Goal: Task Accomplishment & Management: Complete application form

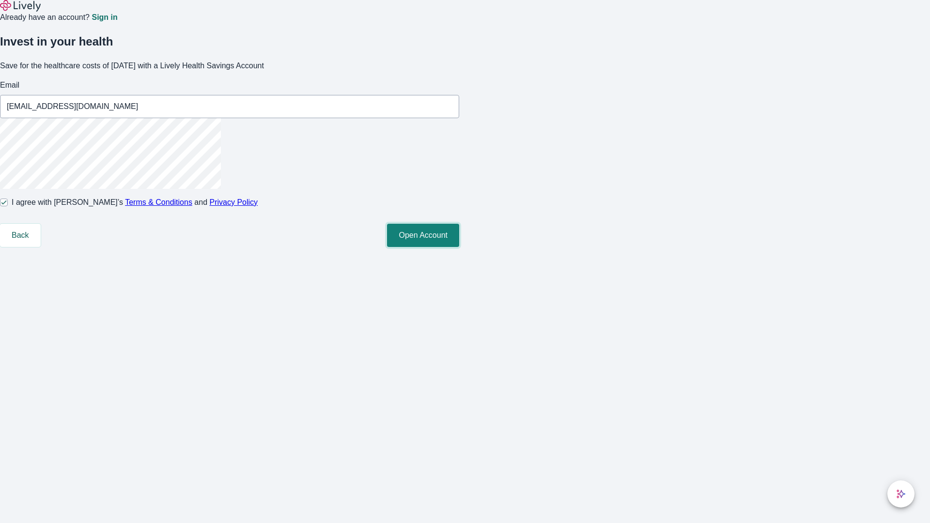
click at [459, 247] on button "Open Account" at bounding box center [423, 235] width 72 height 23
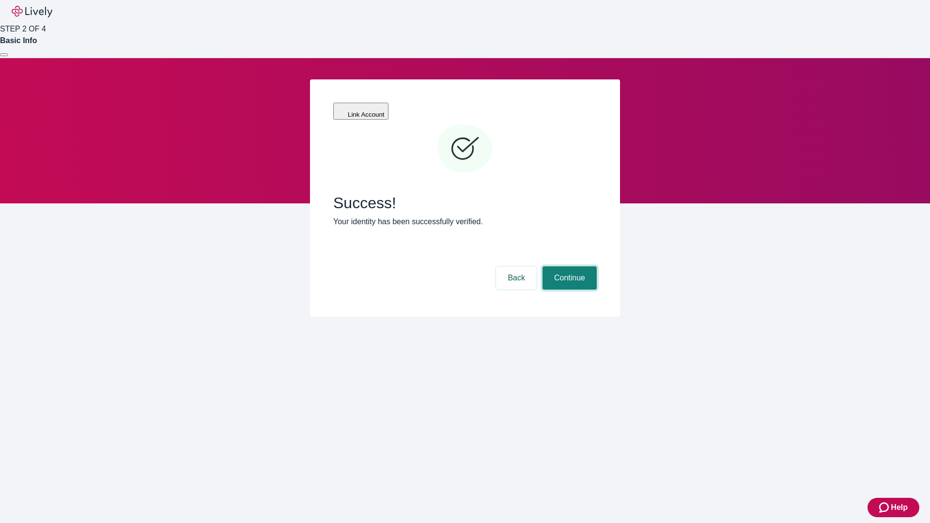
click at [568, 266] on button "Continue" at bounding box center [570, 277] width 54 height 23
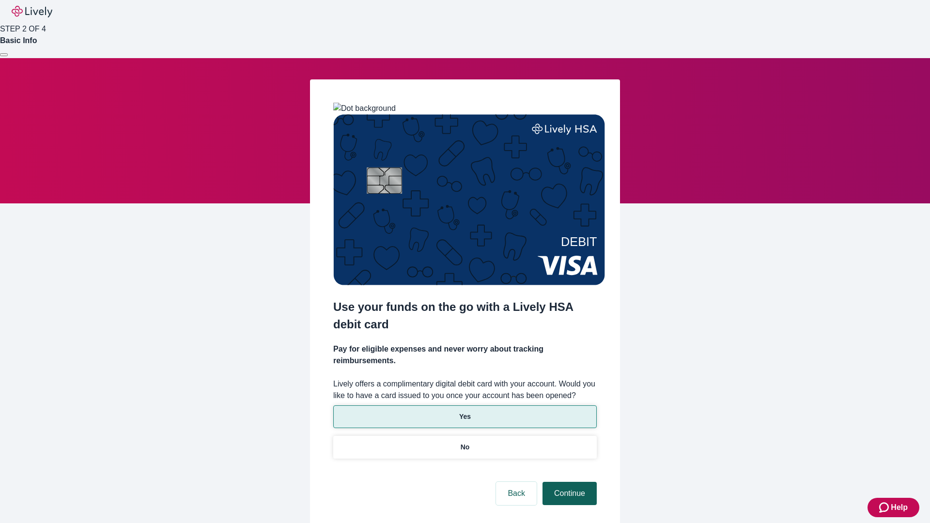
click at [465, 412] on p "Yes" at bounding box center [465, 417] width 12 height 10
click at [568, 482] on button "Continue" at bounding box center [570, 493] width 54 height 23
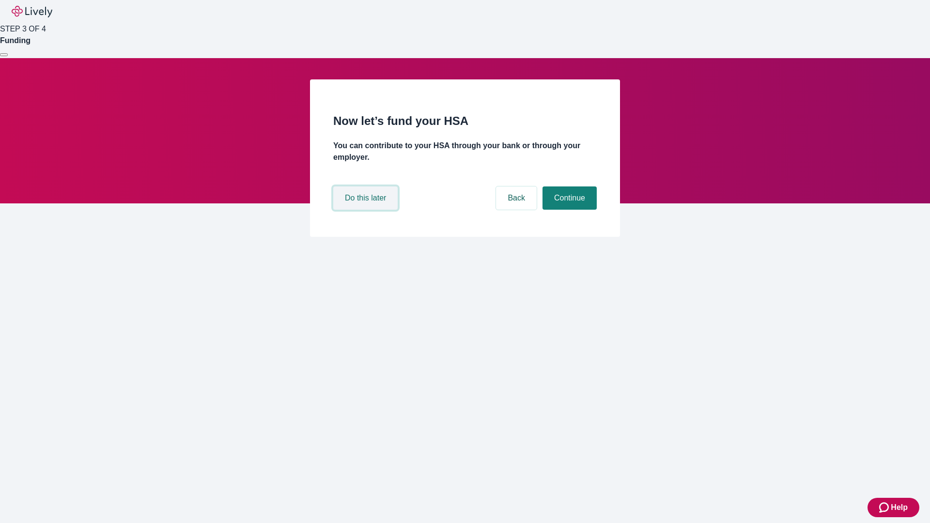
click at [367, 210] on button "Do this later" at bounding box center [365, 197] width 64 height 23
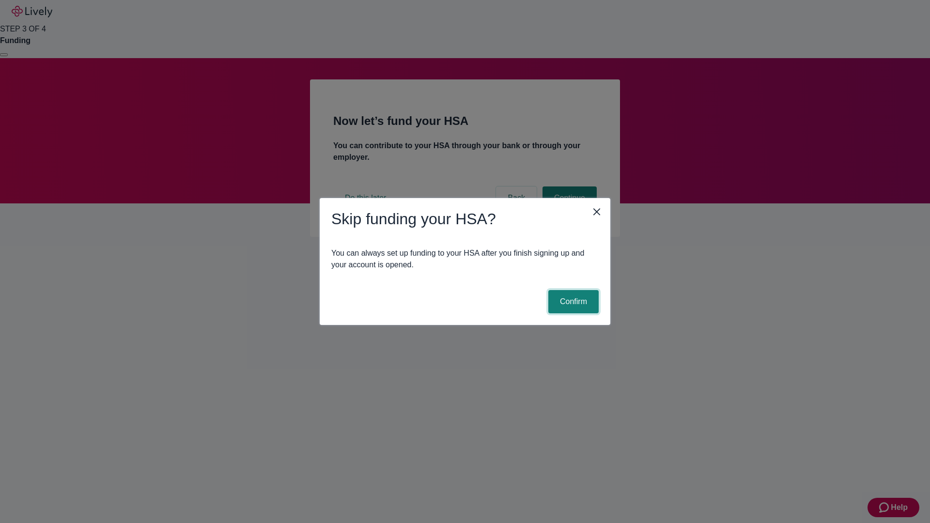
click at [572, 302] on button "Confirm" at bounding box center [573, 301] width 50 height 23
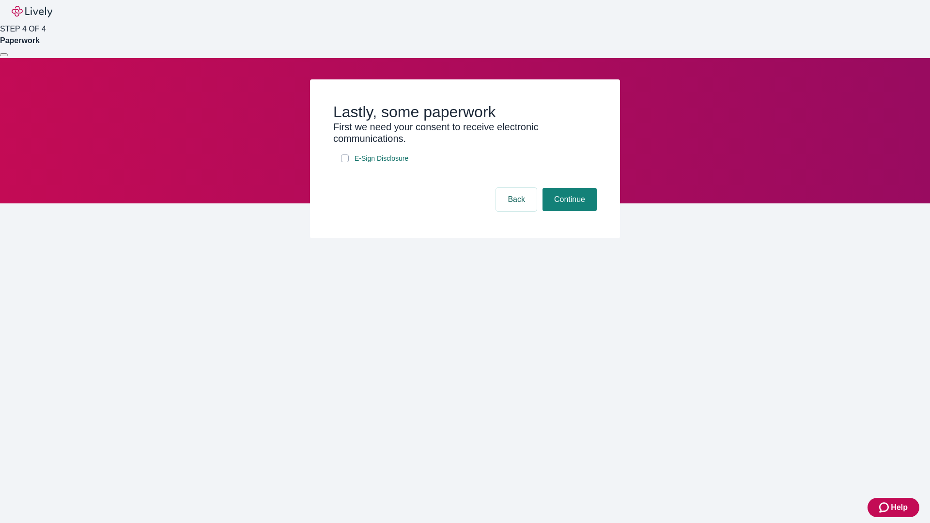
click at [345, 162] on input "E-Sign Disclosure" at bounding box center [345, 159] width 8 height 8
checkbox input "true"
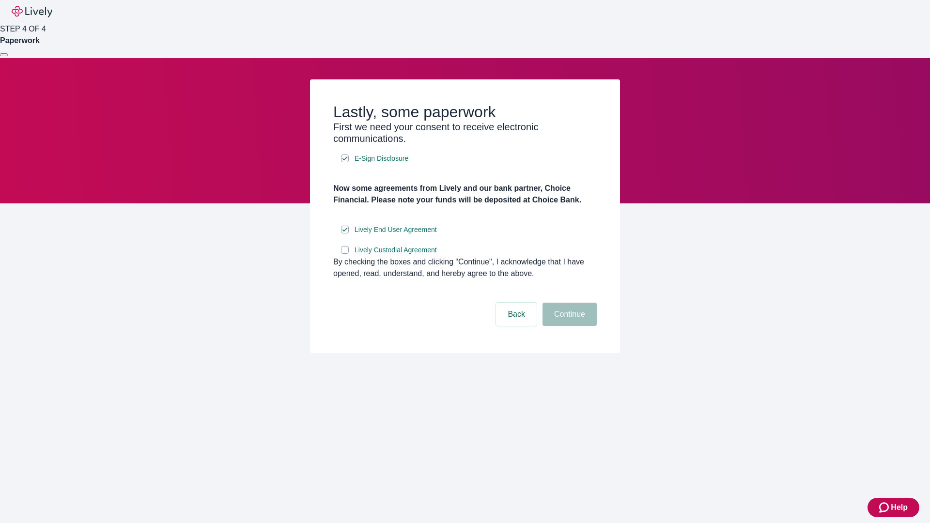
click at [345, 254] on input "Lively Custodial Agreement" at bounding box center [345, 250] width 8 height 8
checkbox input "true"
click at [568, 326] on button "Continue" at bounding box center [570, 314] width 54 height 23
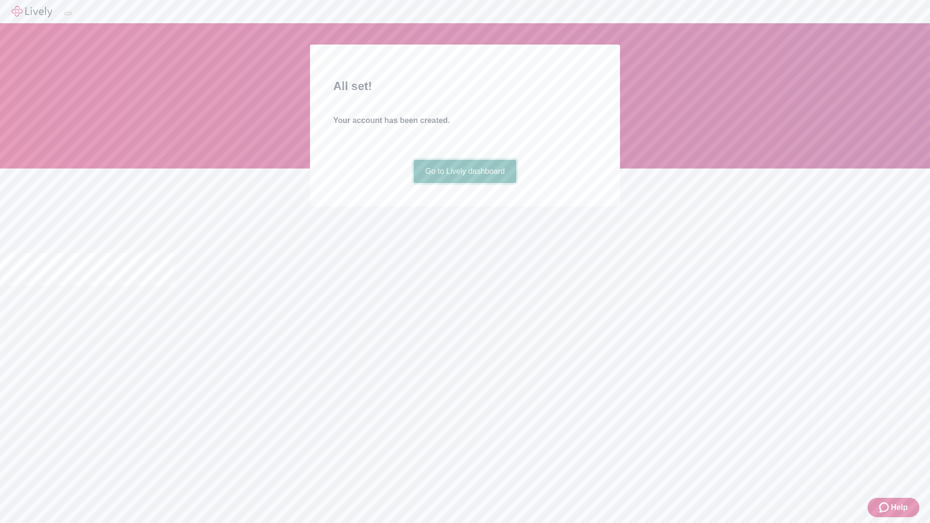
click at [465, 183] on link "Go to Lively dashboard" at bounding box center [465, 171] width 103 height 23
